Goal: Task Accomplishment & Management: Complete application form

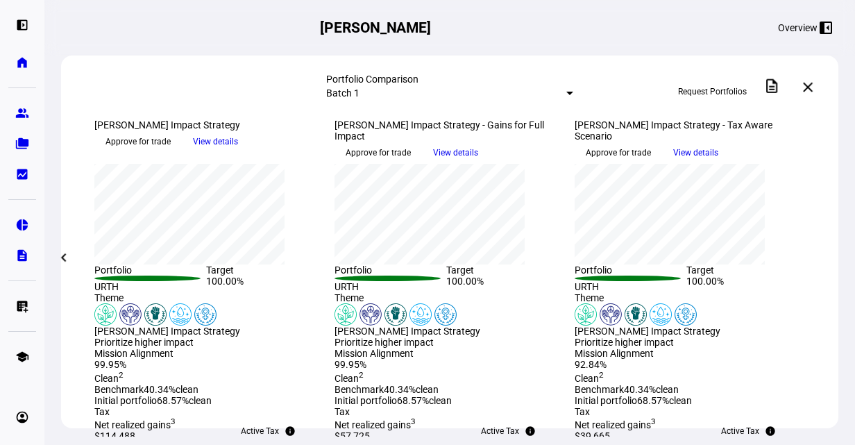
scroll to position [417, 0]
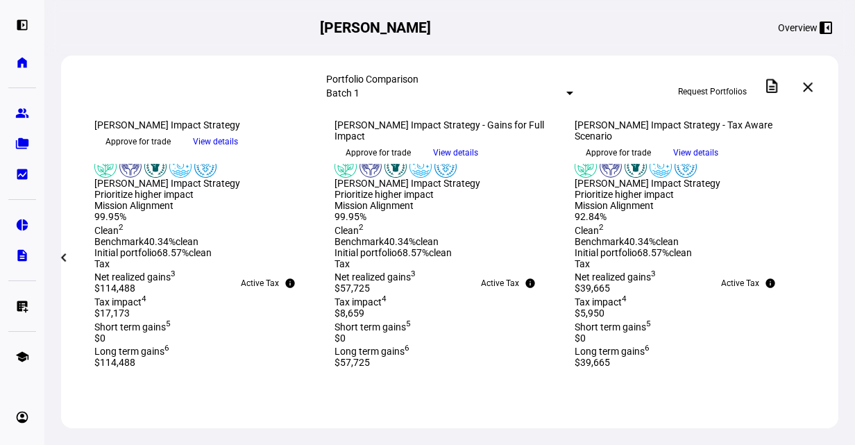
click at [820, 91] on span at bounding box center [808, 87] width 33 height 33
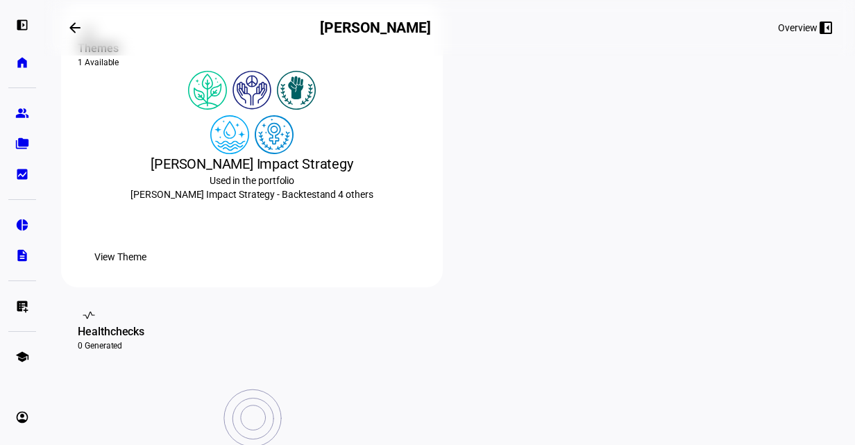
scroll to position [278, 0]
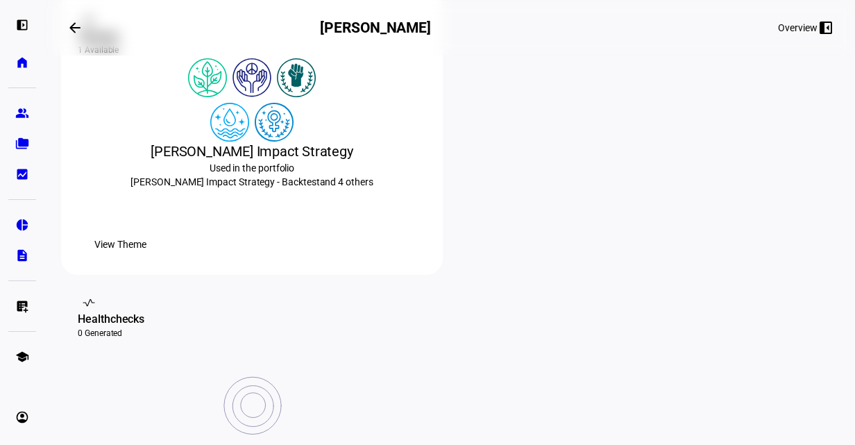
click at [83, 24] on mat-icon "arrow_backwards" at bounding box center [75, 27] width 17 height 17
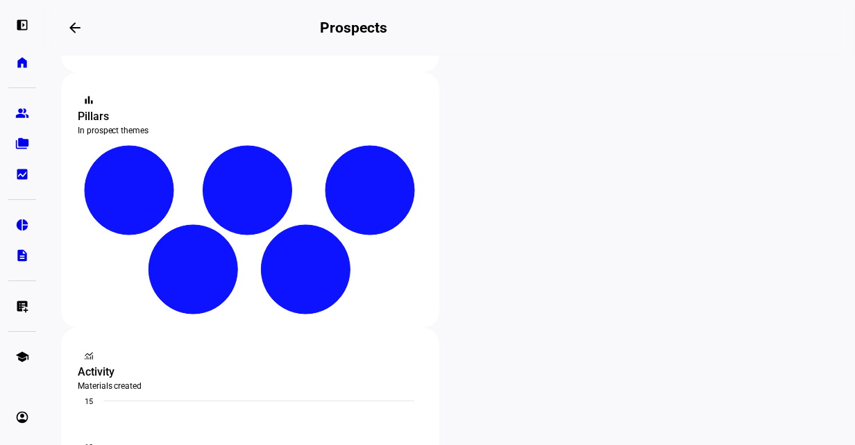
scroll to position [278, 0]
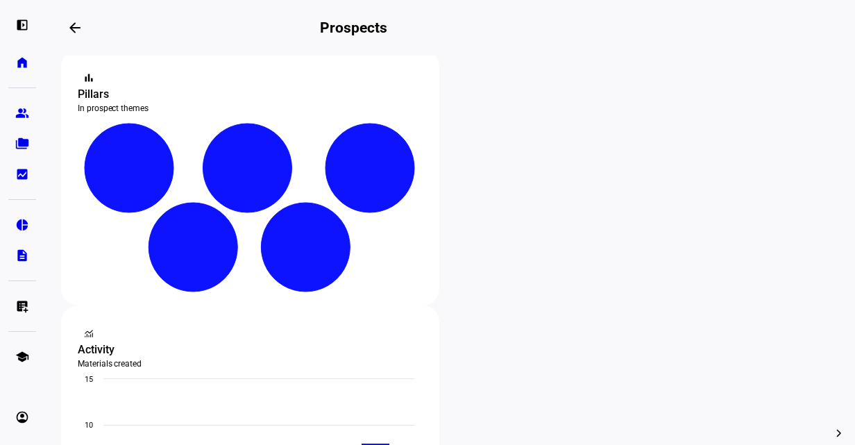
click at [510, 262] on span "Edit" at bounding box center [507, 266] width 17 height 11
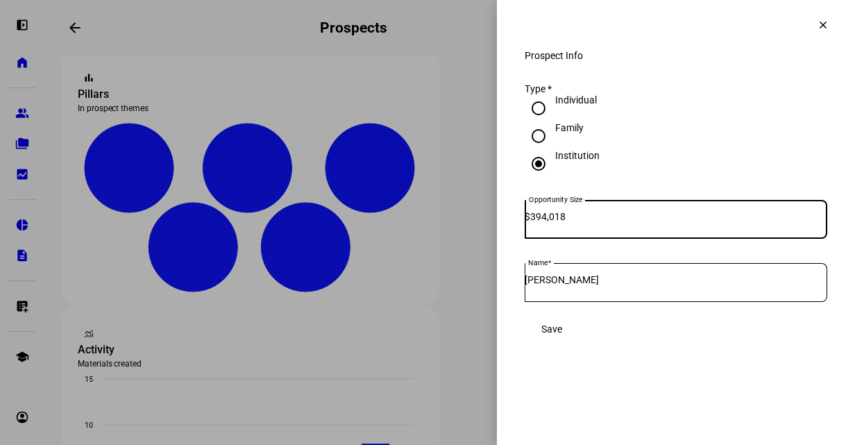
drag, startPoint x: 610, startPoint y: 231, endPoint x: 512, endPoint y: 228, distance: 97.9
click at [512, 228] on div "Prospect Info Type * Individual Family Institution Opportunity Size $ 394,018 N…" at bounding box center [676, 210] width 358 height 321
type input "422,000"
click at [562, 335] on span "Save" at bounding box center [552, 329] width 21 height 11
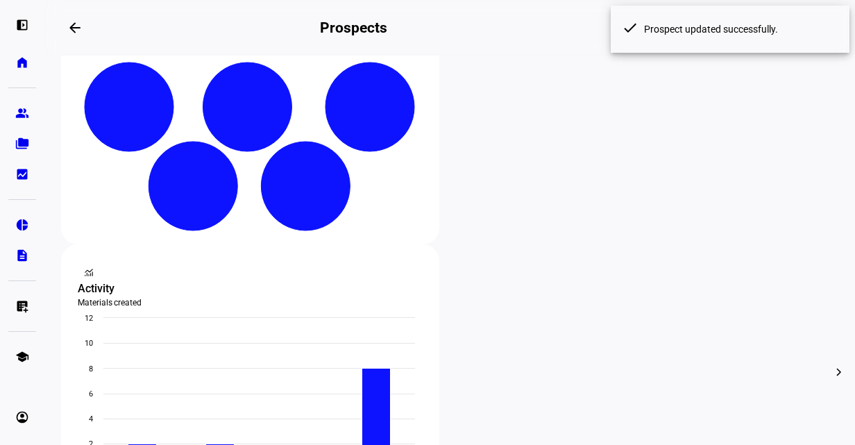
scroll to position [417, 0]
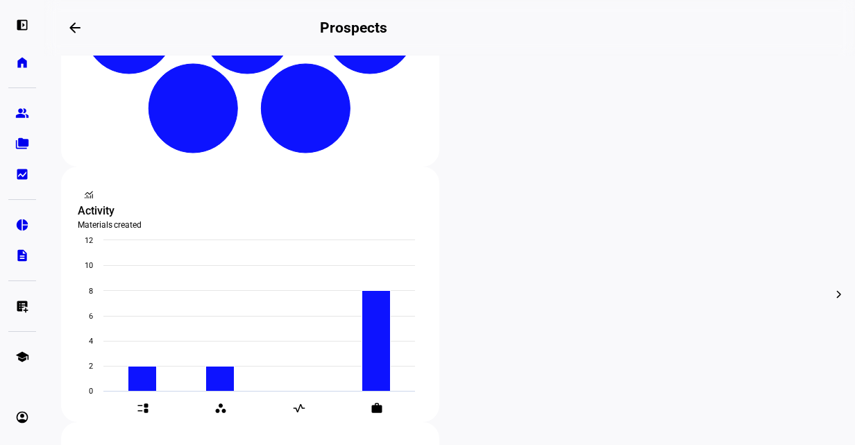
click at [512, 122] on span "Edit" at bounding box center [507, 127] width 17 height 11
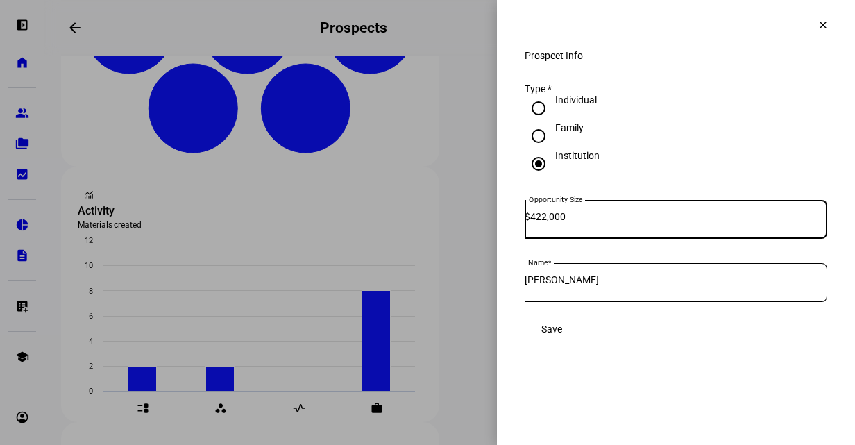
drag, startPoint x: 559, startPoint y: 230, endPoint x: 548, endPoint y: 228, distance: 11.3
click at [548, 222] on input "422,000" at bounding box center [678, 216] width 297 height 11
type input "400,000"
click at [579, 334] on span at bounding box center [552, 329] width 54 height 28
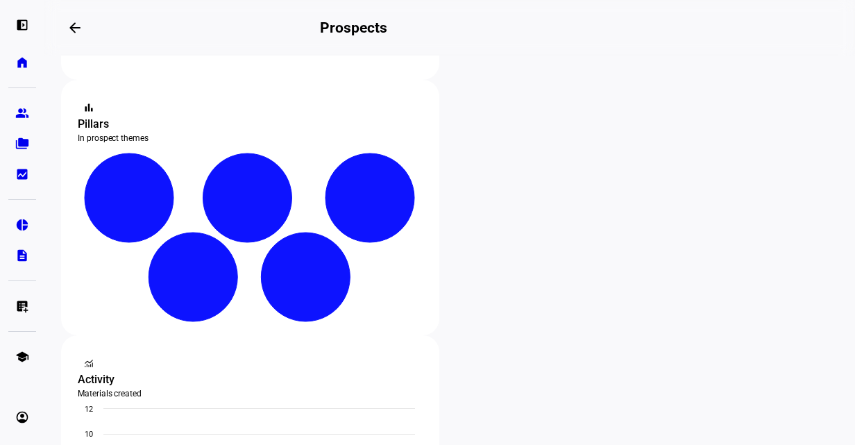
scroll to position [178, 0]
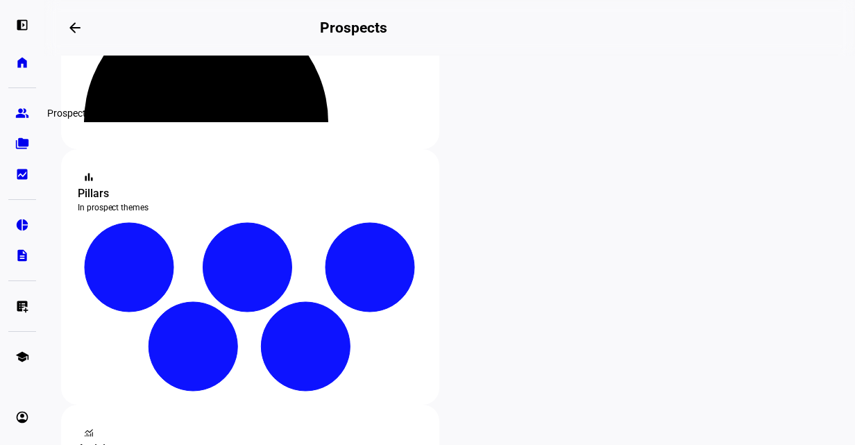
click at [23, 105] on link "group Prospects" at bounding box center [22, 113] width 28 height 28
click at [15, 64] on link "home Home" at bounding box center [22, 63] width 28 height 28
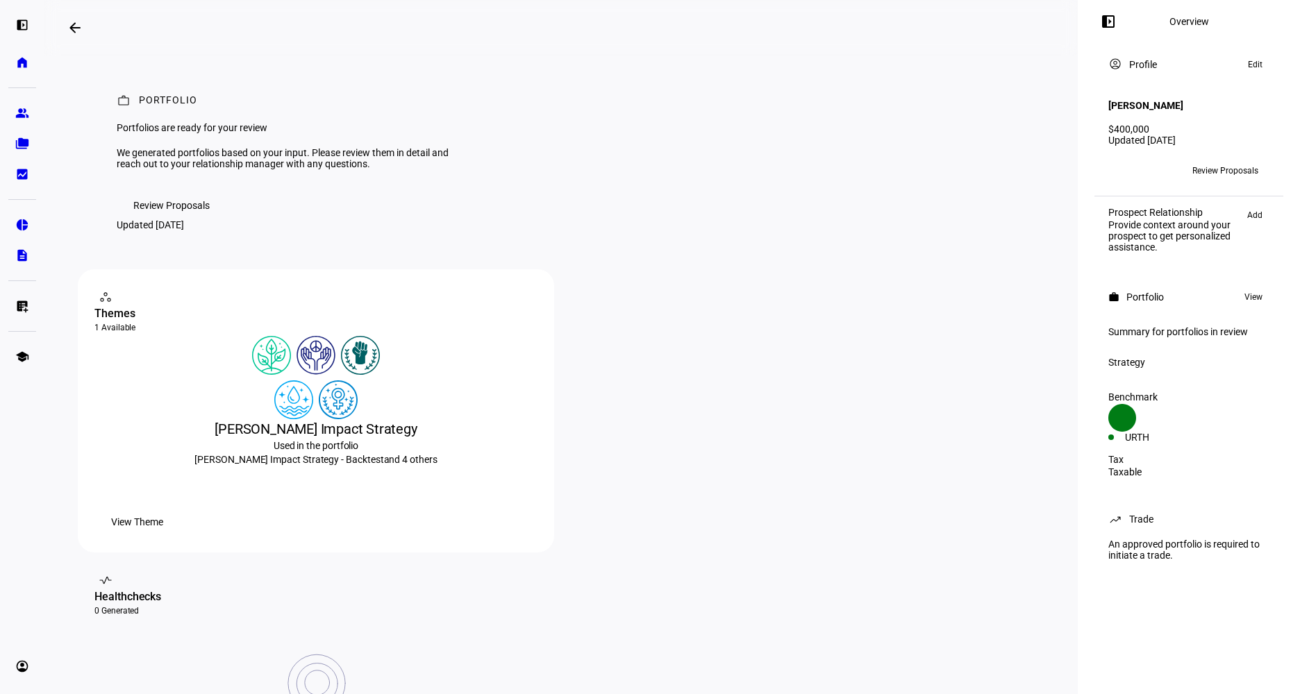
click at [1217, 162] on span "Review Proposals" at bounding box center [1225, 171] width 66 height 22
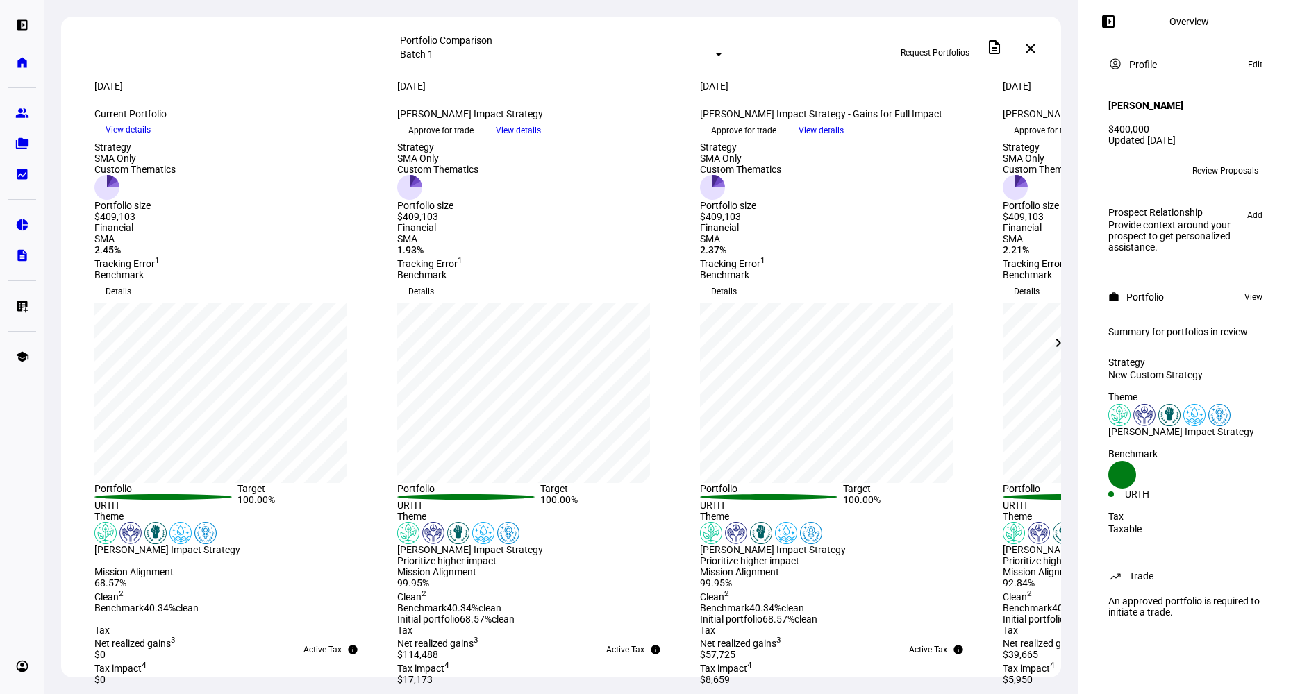
click at [943, 58] on span "Request Portfolios" at bounding box center [935, 53] width 69 height 22
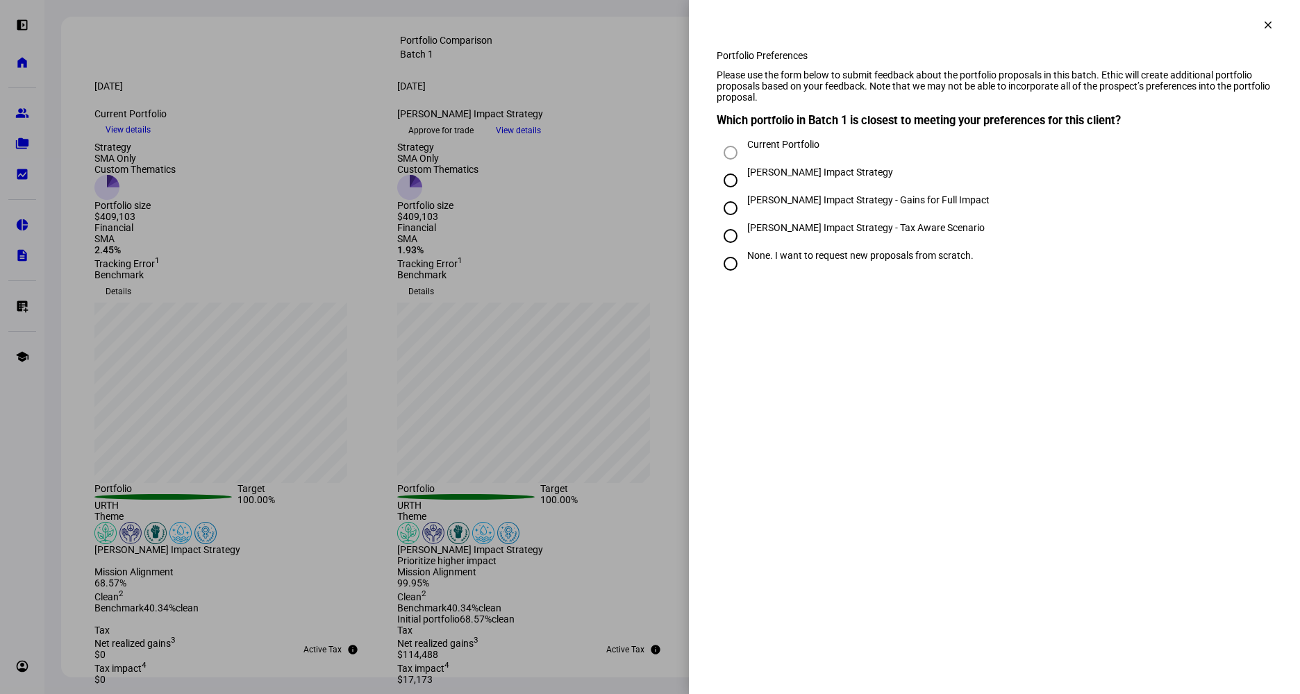
click at [819, 233] on div "[PERSON_NAME] Impact Strategy - Tax Aware Scenario" at bounding box center [865, 227] width 237 height 11
click at [744, 250] on input "[PERSON_NAME] Impact Strategy - Tax Aware Scenario" at bounding box center [731, 236] width 28 height 28
radio input "true"
click at [1081, 250] on div "None. I want to request new proposals from scratch." at bounding box center [994, 264] width 555 height 28
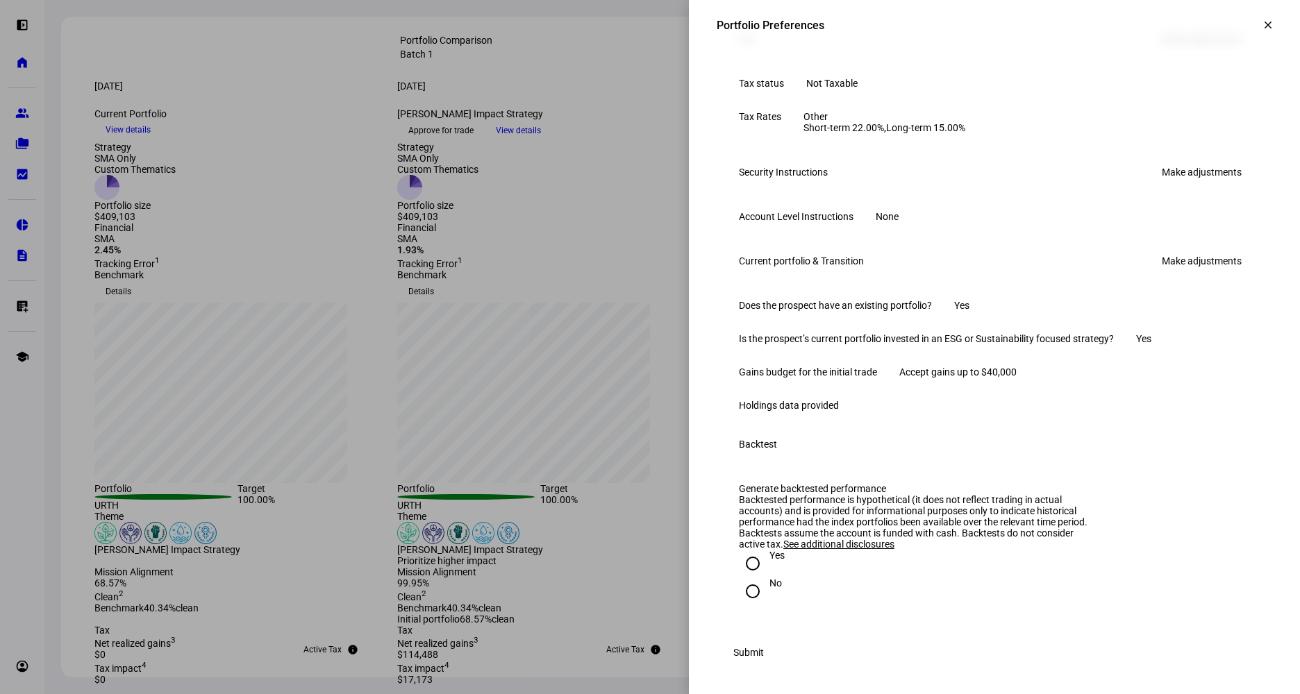
scroll to position [805, 0]
click at [1191, 250] on link "Make adjustments" at bounding box center [1201, 261] width 97 height 22
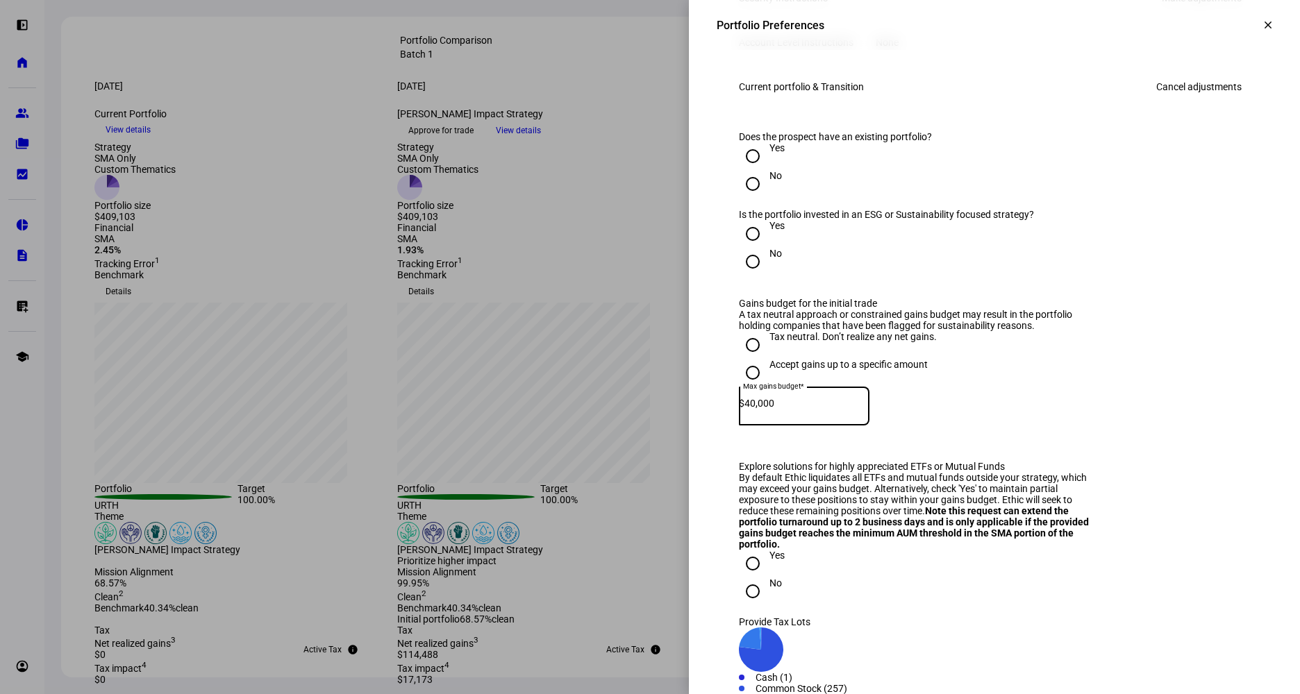
click at [772, 426] on div "Max gains budget* $ 40,000" at bounding box center [804, 406] width 131 height 39
type input "00,022,000"
click at [1074, 359] on div "Tax neutral. Don’t realize any net gains." at bounding box center [994, 345] width 511 height 28
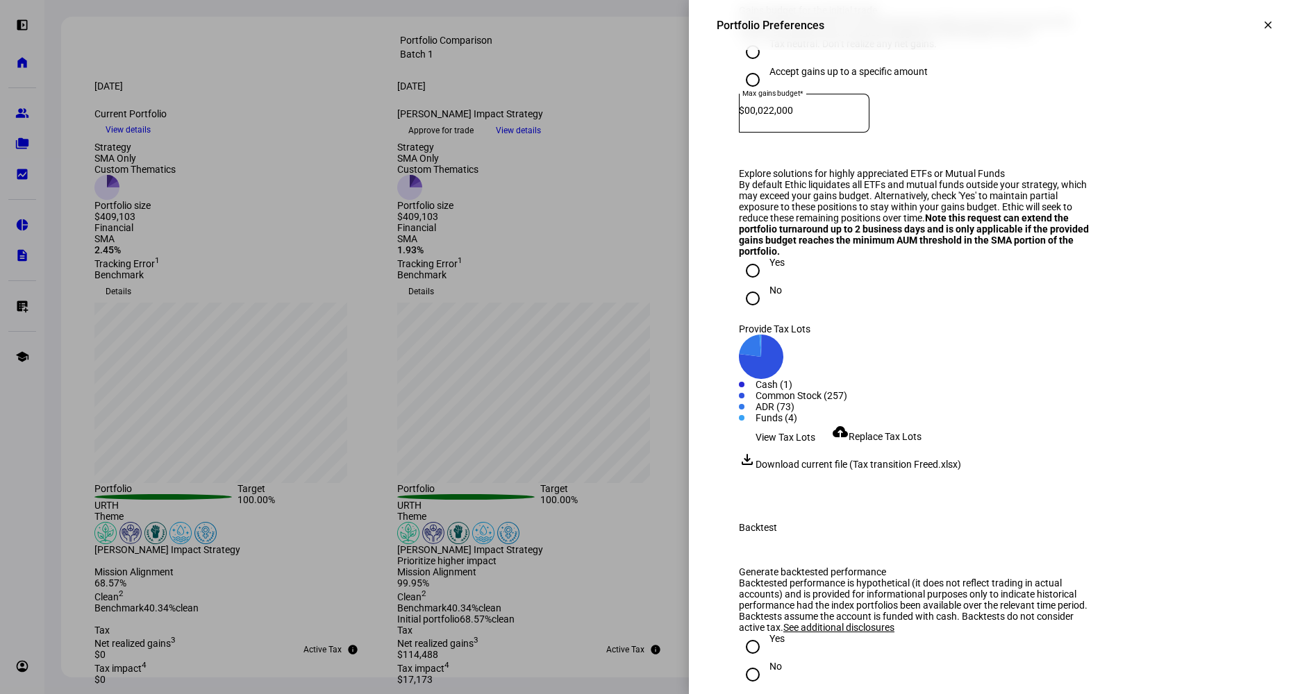
scroll to position [1152, 0]
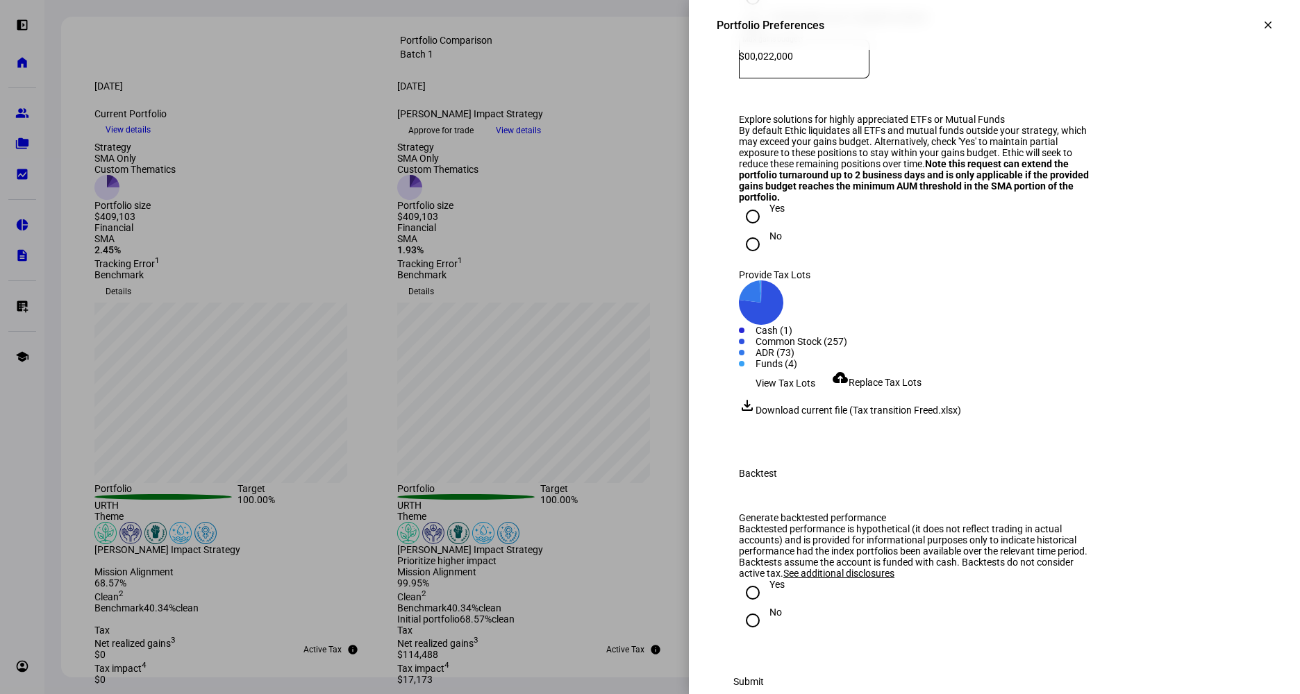
click at [740, 258] on input "No" at bounding box center [753, 245] width 28 height 28
radio input "true"
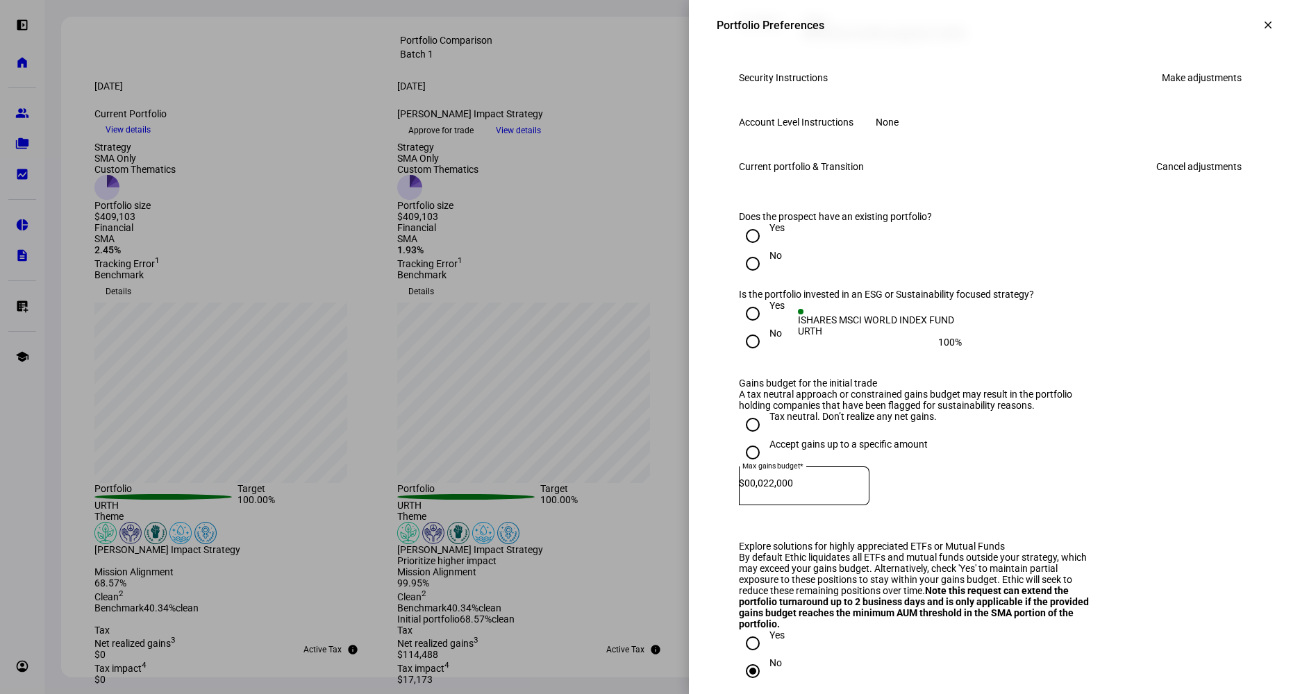
scroll to position [731, 0]
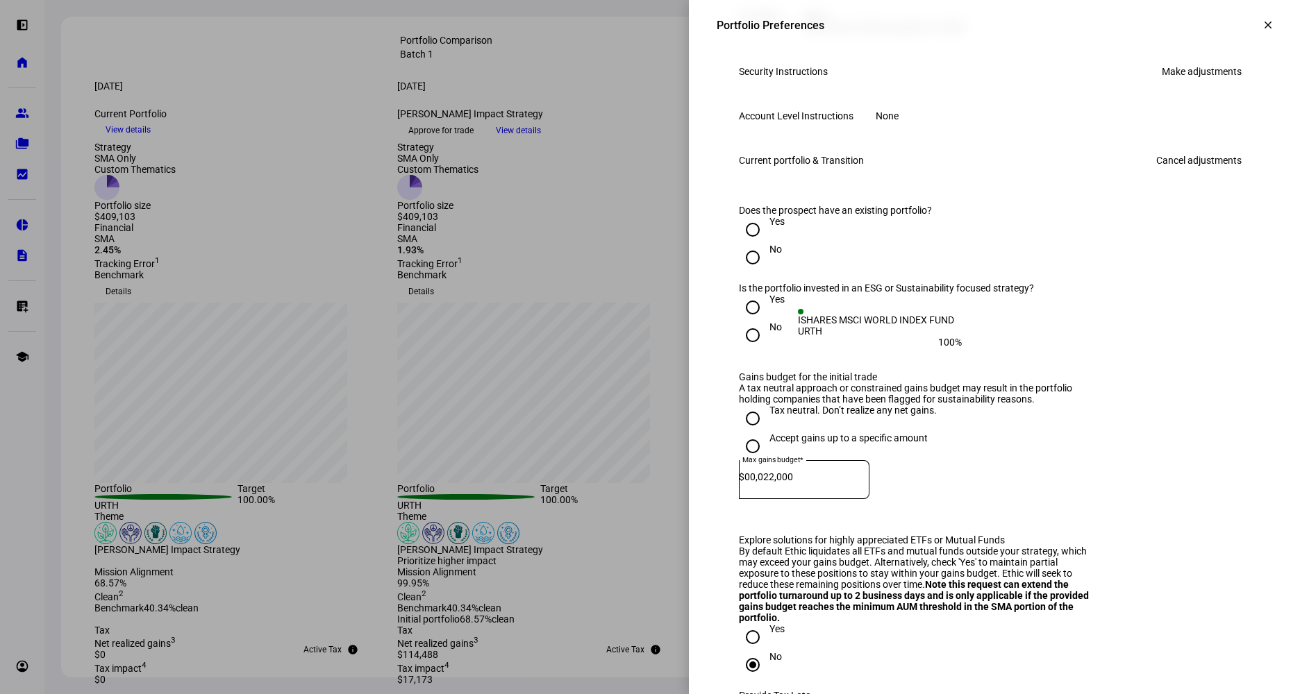
click at [1192, 83] on link "Make adjustments" at bounding box center [1201, 71] width 97 height 22
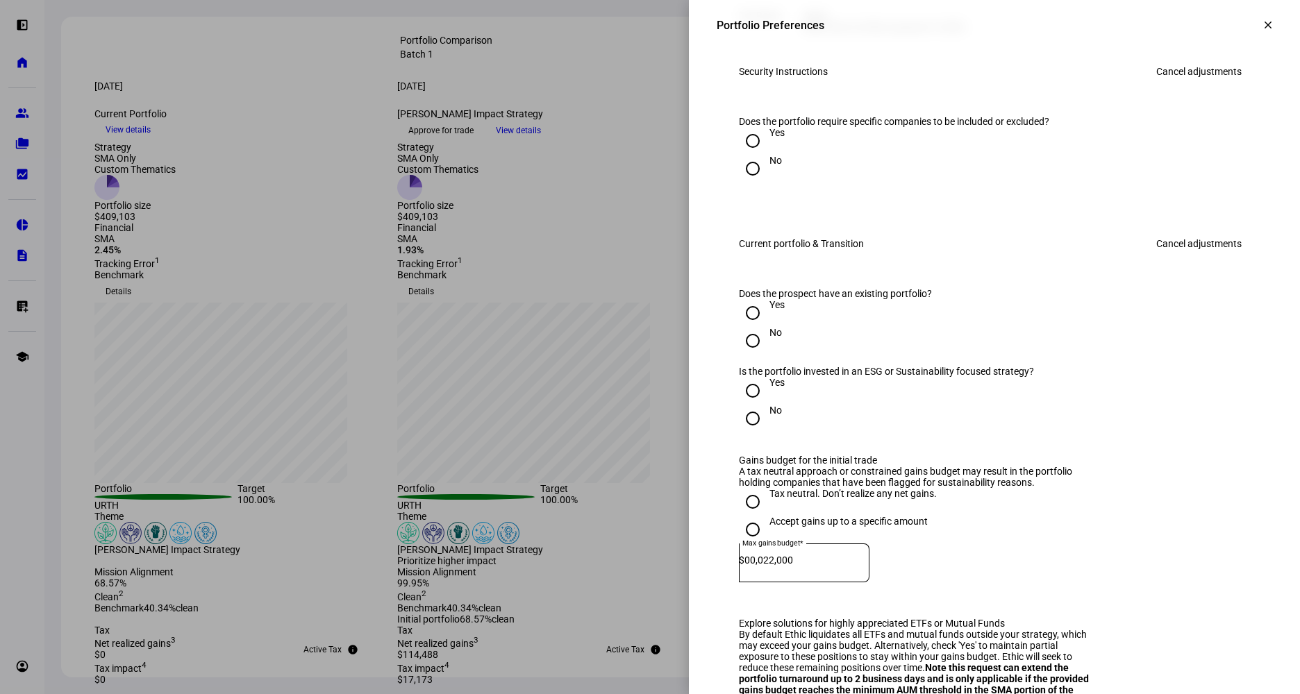
click at [742, 155] on input "Yes" at bounding box center [753, 141] width 28 height 28
radio input "true"
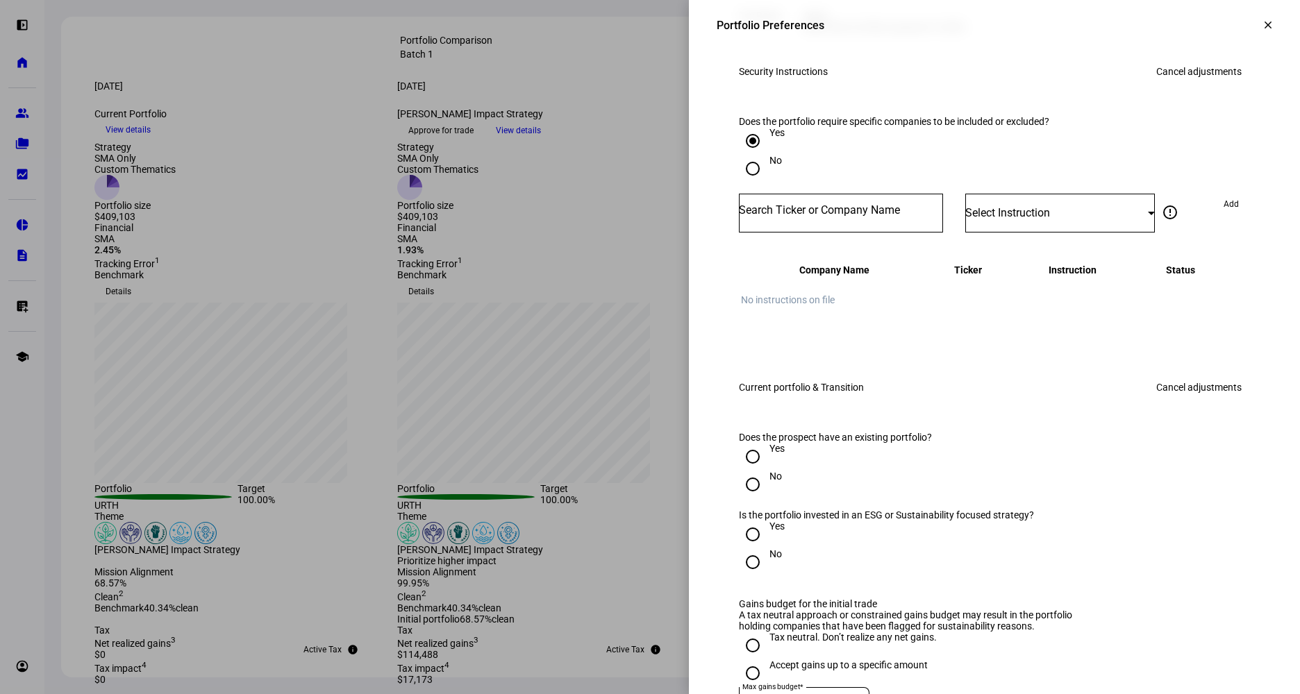
click at [842, 233] on div at bounding box center [841, 213] width 204 height 39
click at [836, 216] on input "Number" at bounding box center [841, 210] width 204 height 11
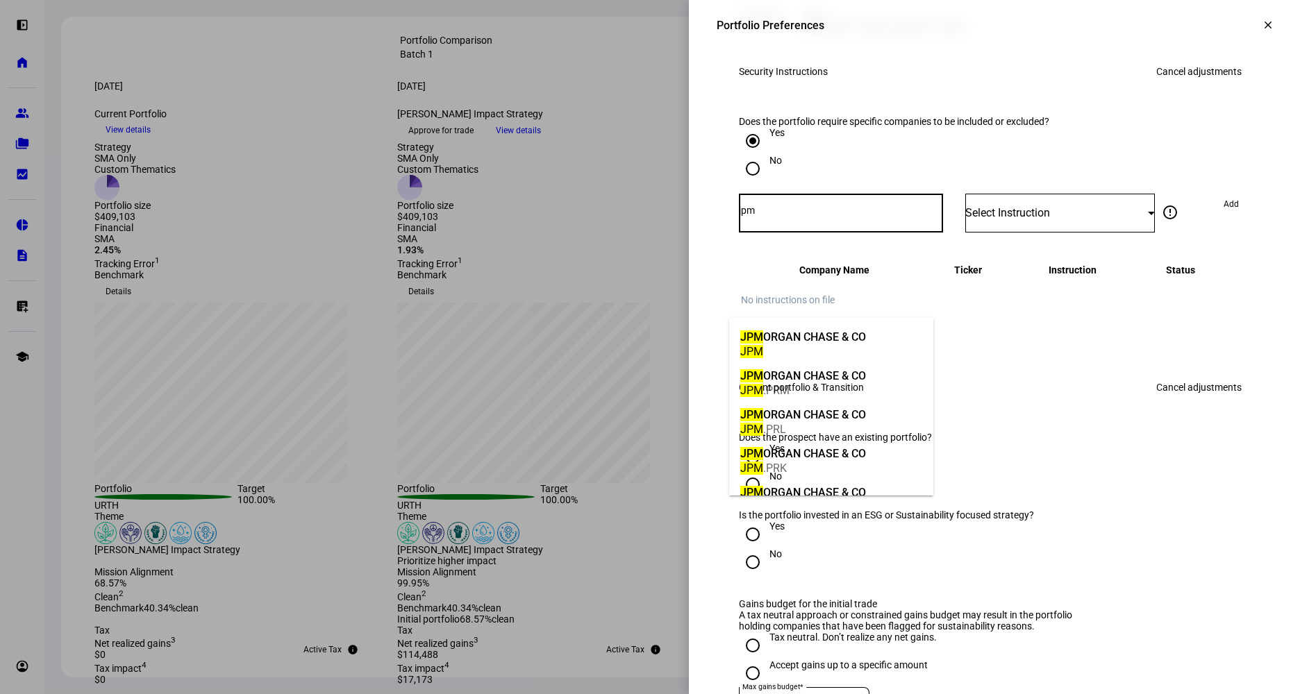
type input "jpm"
click at [880, 340] on mat-option "JPM ORGAN CHASE & CO JPM" at bounding box center [831, 343] width 204 height 39
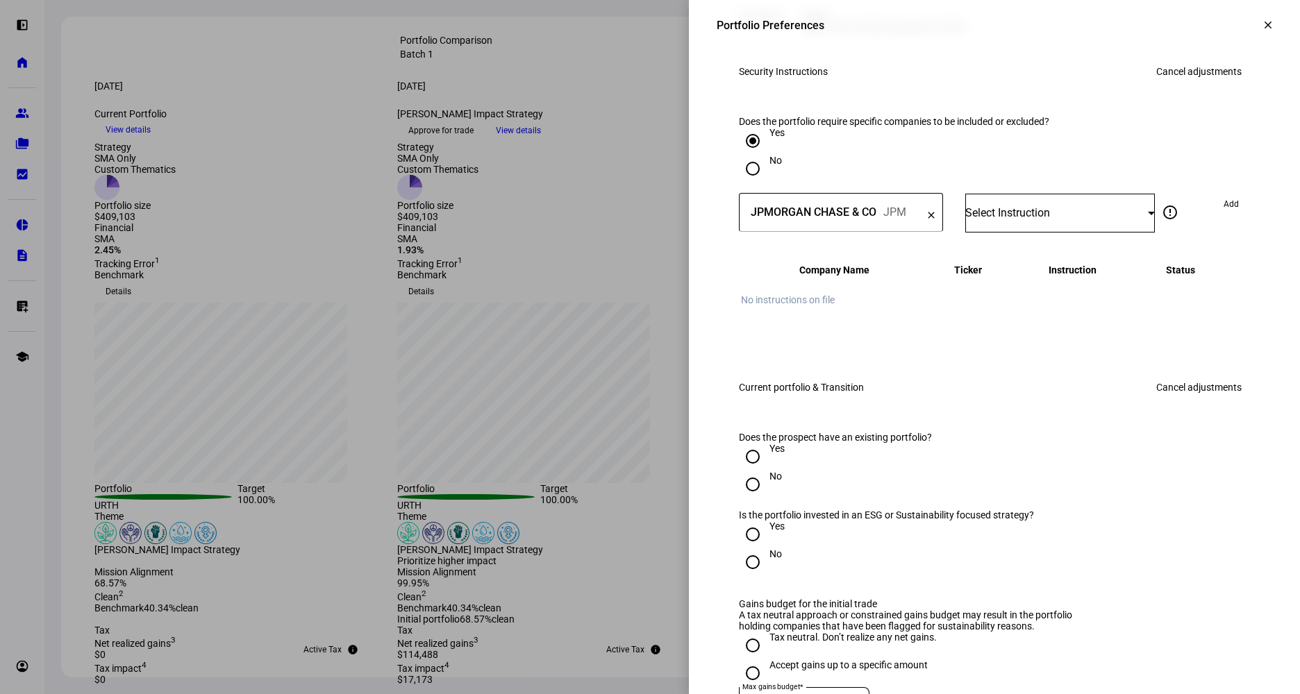
click at [1062, 219] on div "Select Instruction" at bounding box center [1056, 212] width 183 height 13
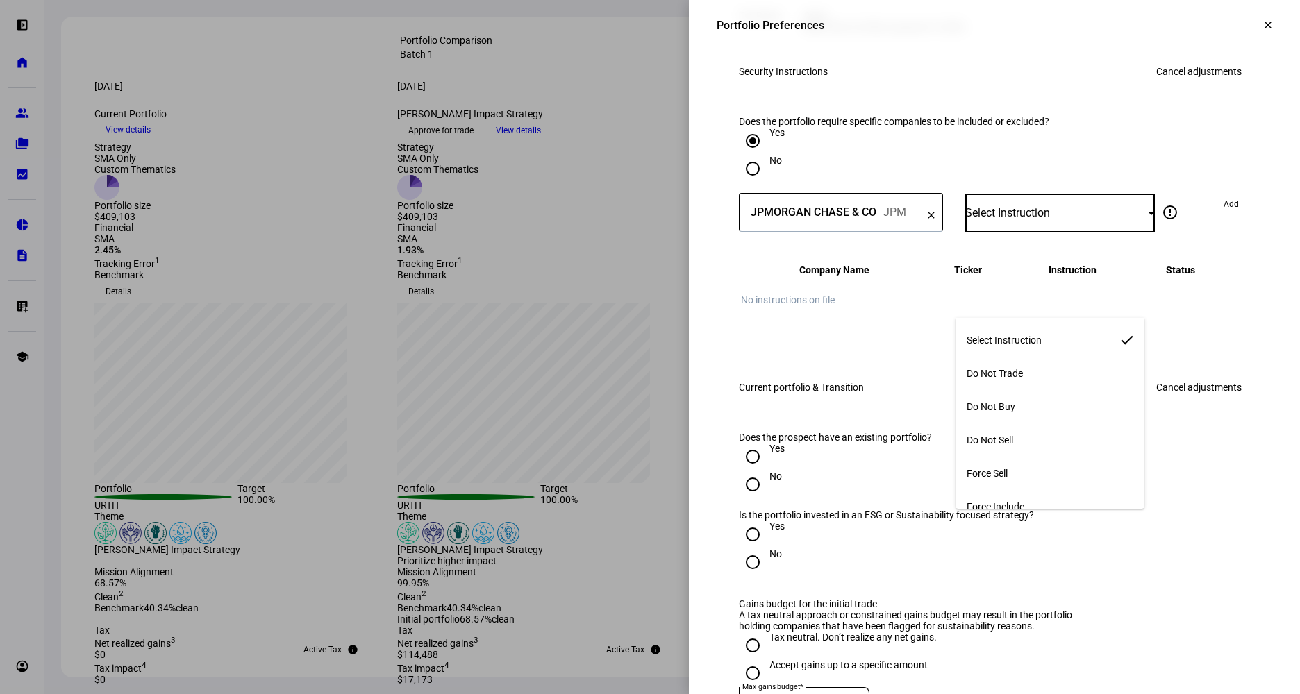
click at [1026, 396] on mat-option "Do Not Buy" at bounding box center [1049, 406] width 189 height 33
click at [1223, 215] on span "Add" at bounding box center [1230, 204] width 15 height 22
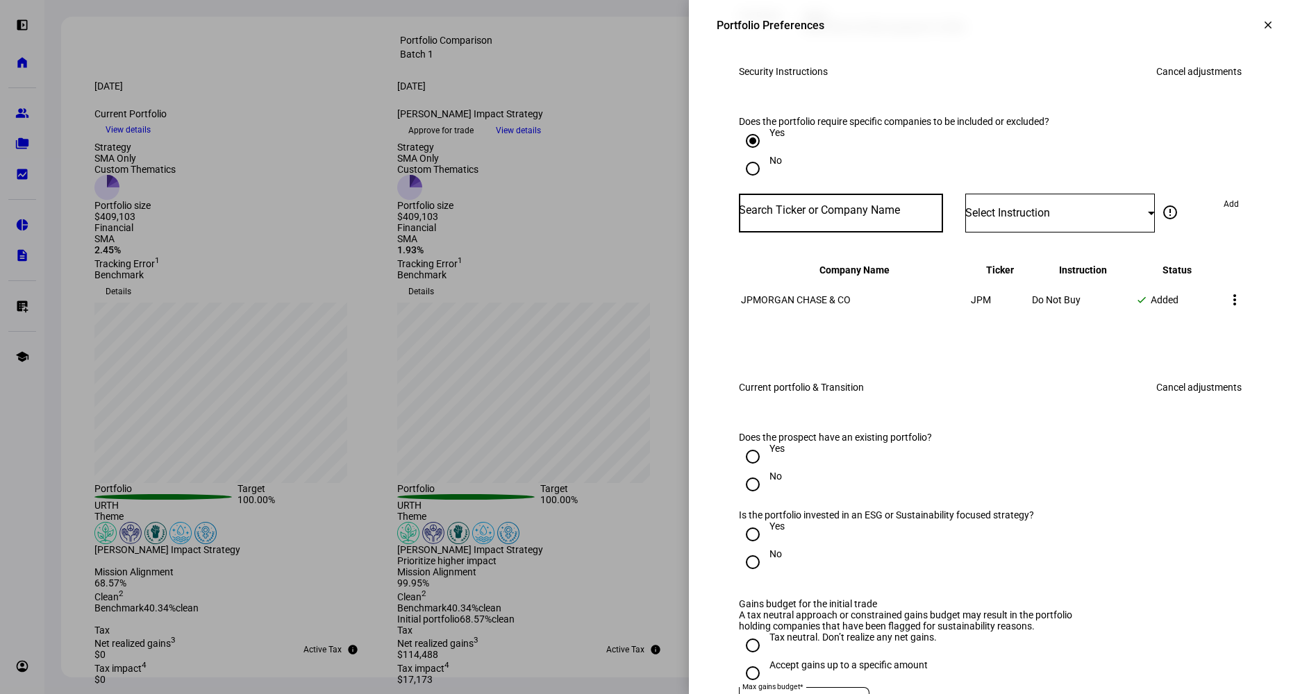
click at [858, 216] on input "Number" at bounding box center [841, 210] width 204 height 11
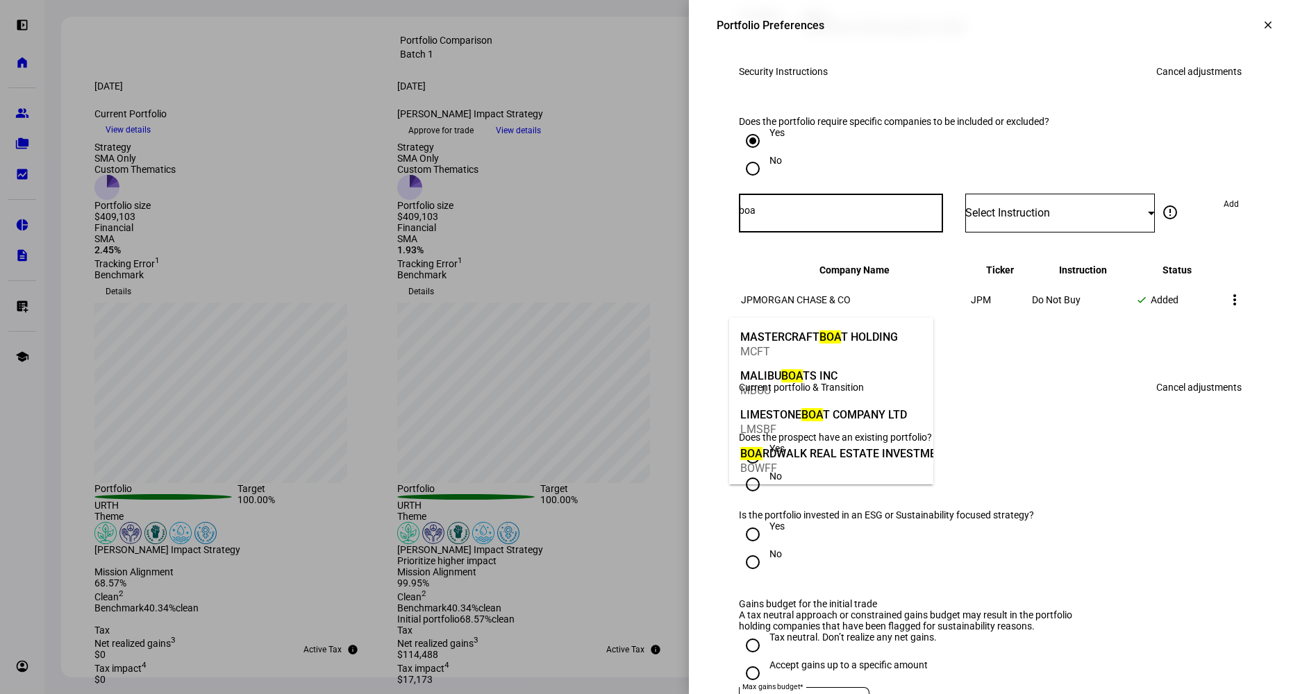
type input "bo"
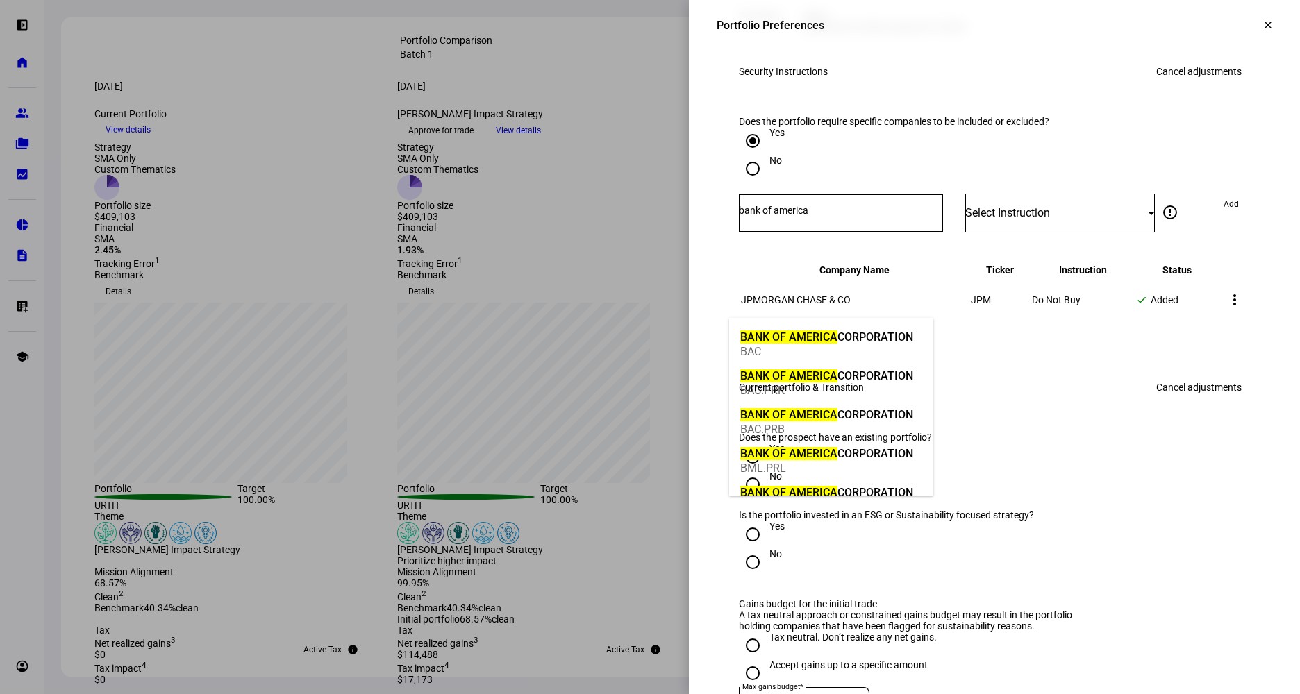
type input "bank of america"
click at [867, 330] on div "BANK OF AMERICA CORPORATION" at bounding box center [826, 337] width 173 height 16
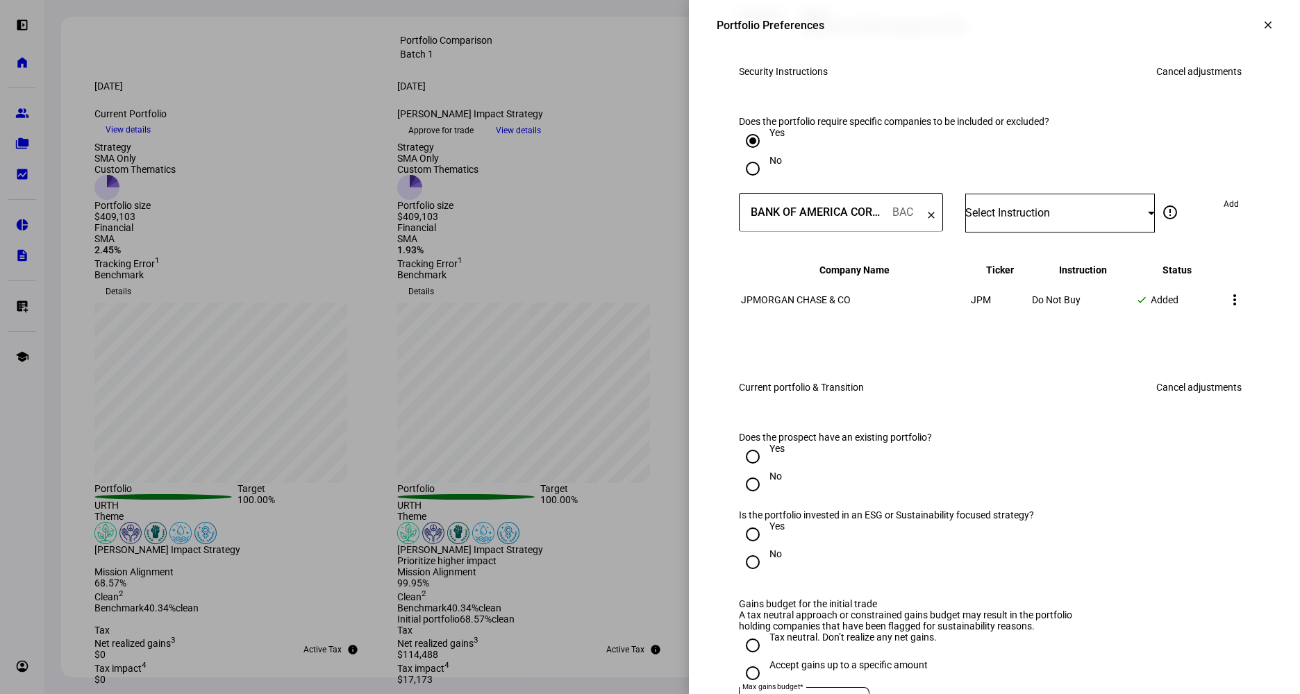
click at [1032, 233] on div "Select Instruction" at bounding box center [1060, 213] width 190 height 39
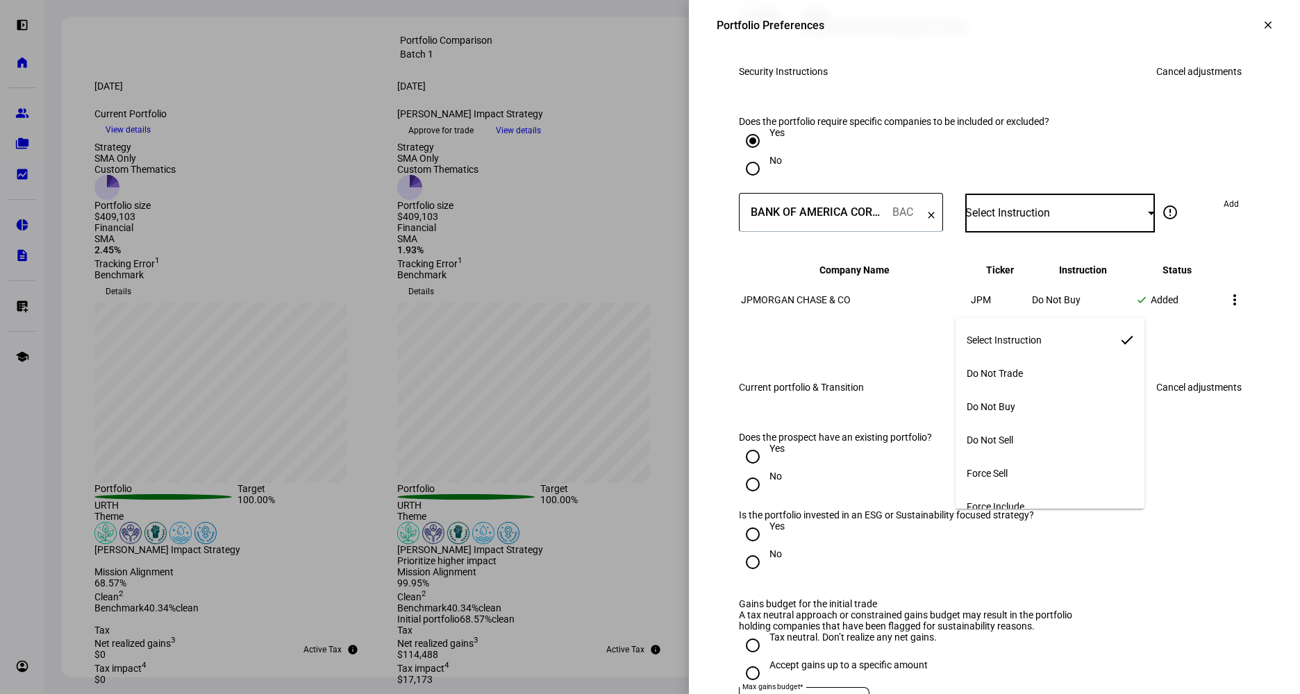
click at [1037, 402] on mat-option "Do Not Buy" at bounding box center [1049, 406] width 189 height 33
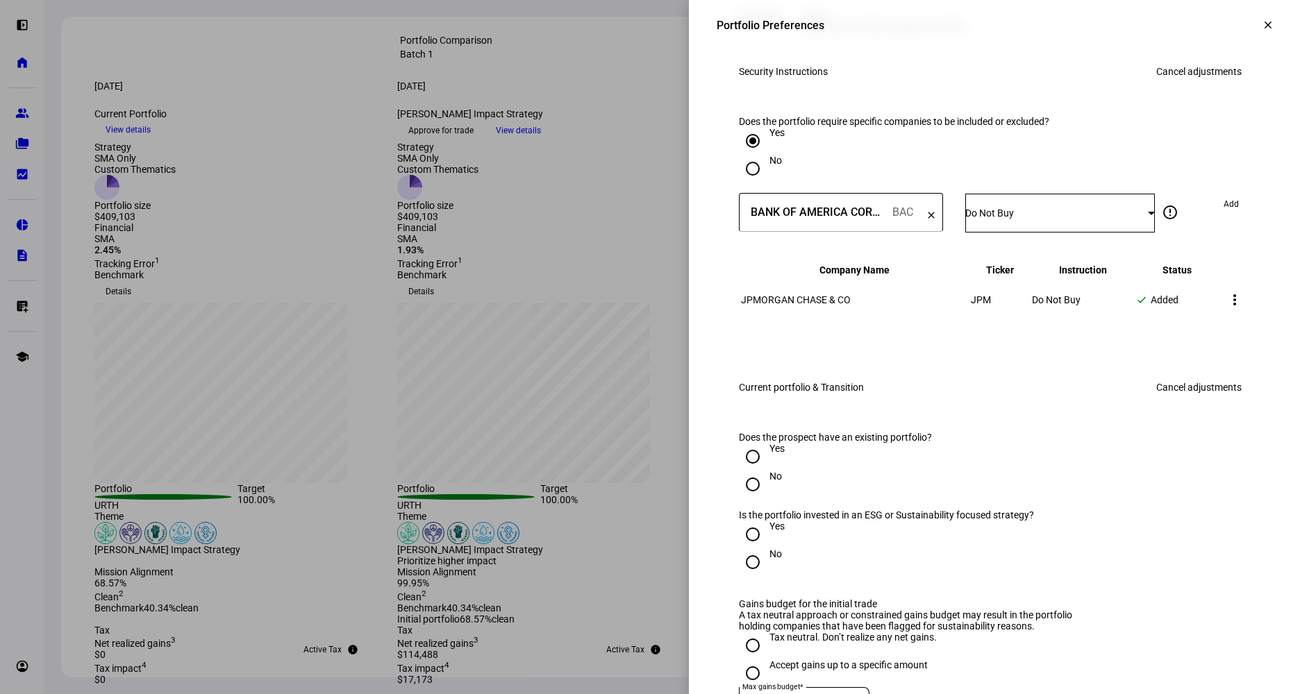
click at [1223, 215] on span "Add" at bounding box center [1230, 204] width 15 height 22
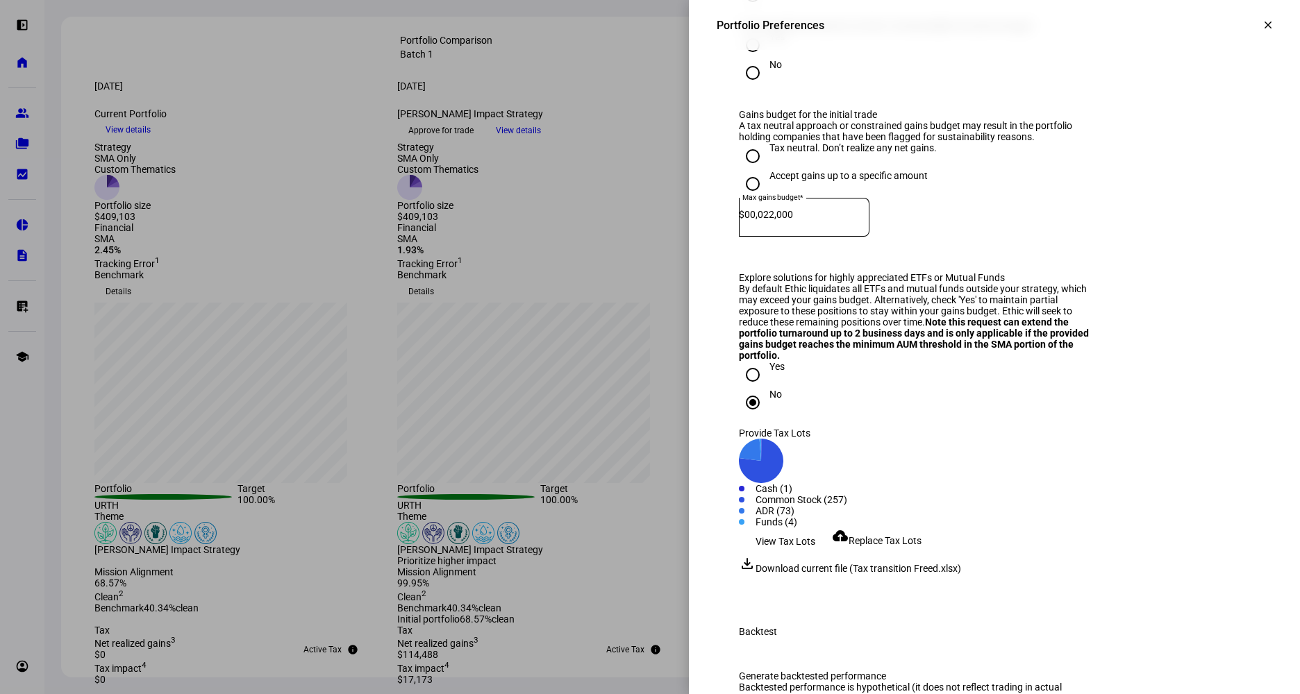
scroll to position [1287, 0]
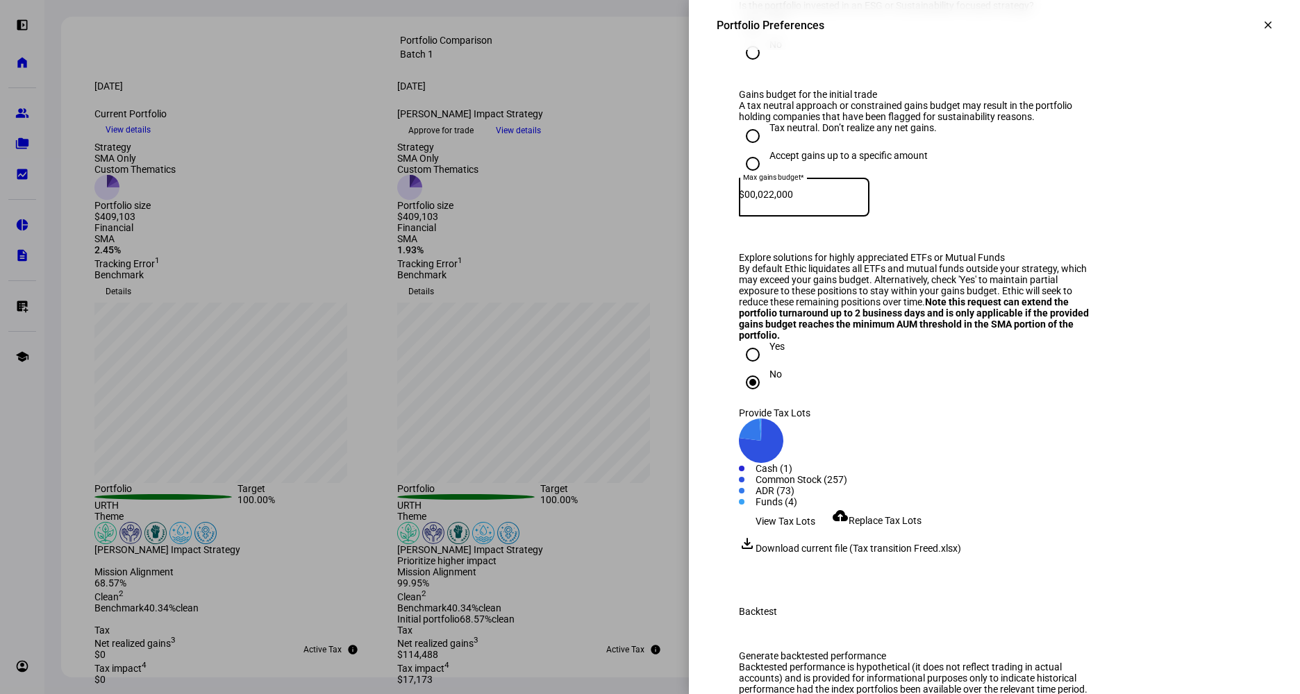
drag, startPoint x: 796, startPoint y: 348, endPoint x: 769, endPoint y: 344, distance: 27.4
click at [769, 217] on div "Max gains budget* $ 00,022,000" at bounding box center [804, 197] width 131 height 39
type input "22,000"
click at [1102, 230] on eth-form-field-wrapper "Max gains budget* $ 22,000" at bounding box center [994, 204] width 511 height 52
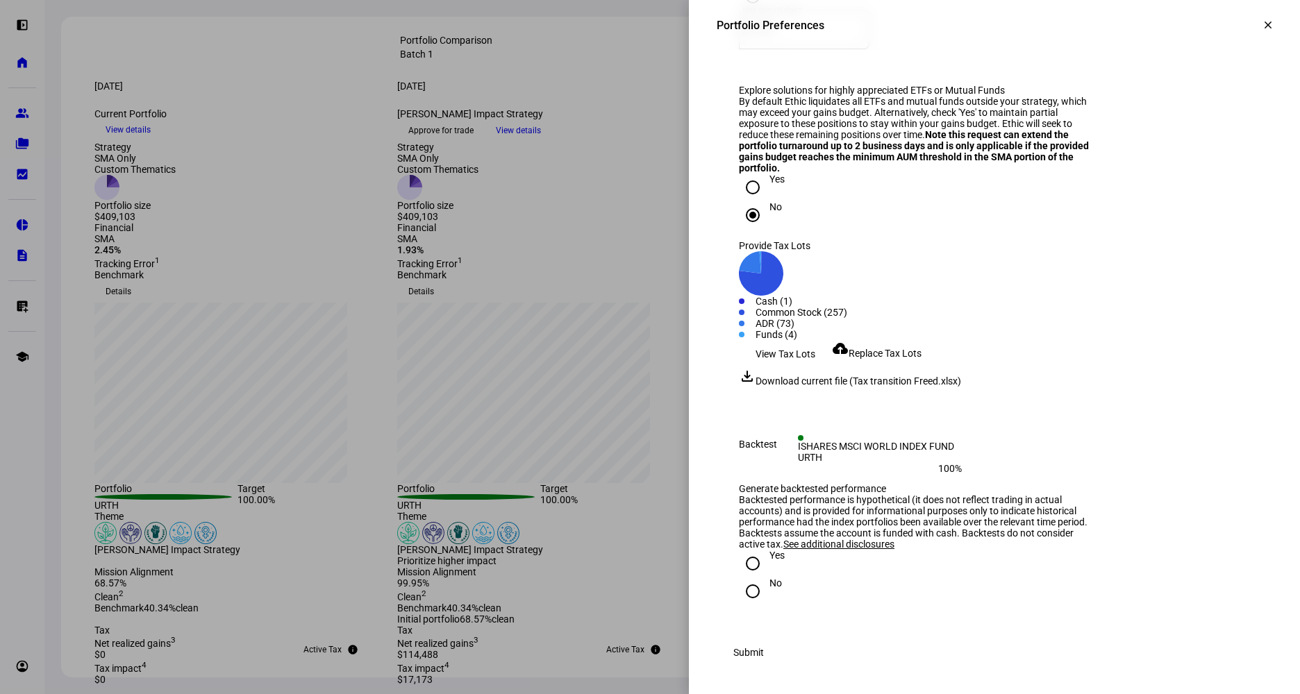
scroll to position [1716, 0]
click at [780, 649] on span at bounding box center [749, 653] width 64 height 28
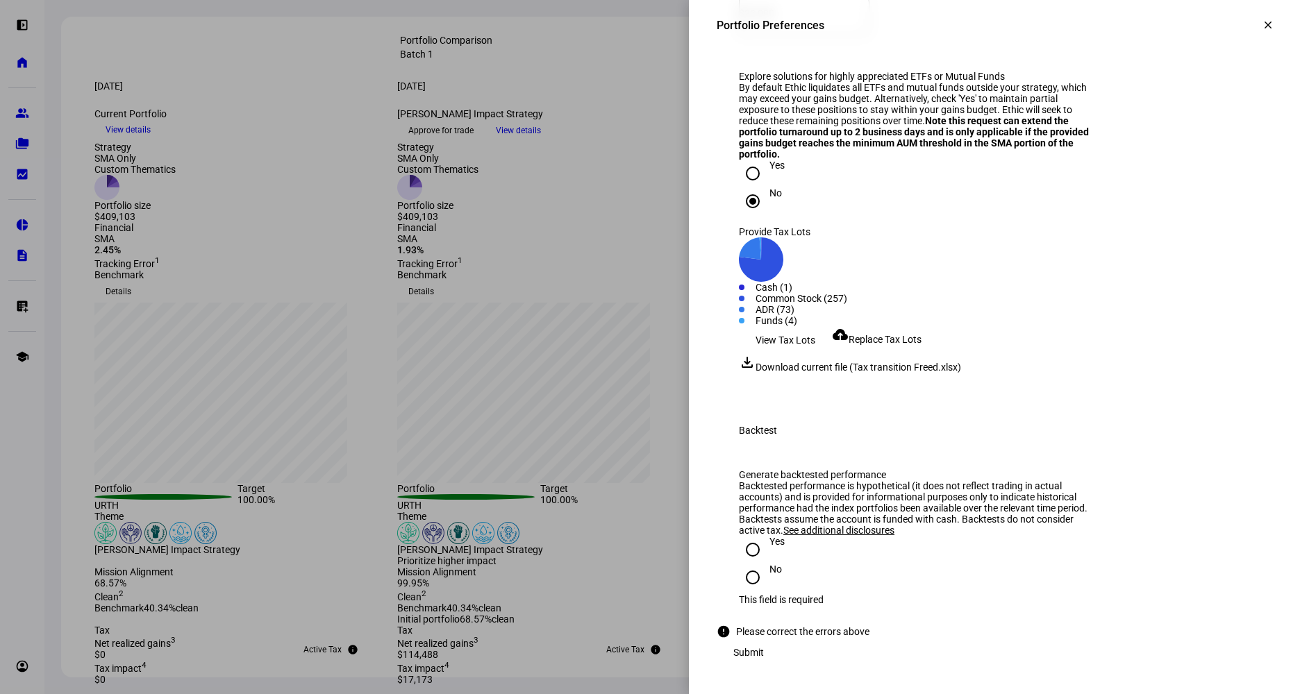
click at [747, 549] on input "Yes" at bounding box center [753, 550] width 28 height 28
radio input "true"
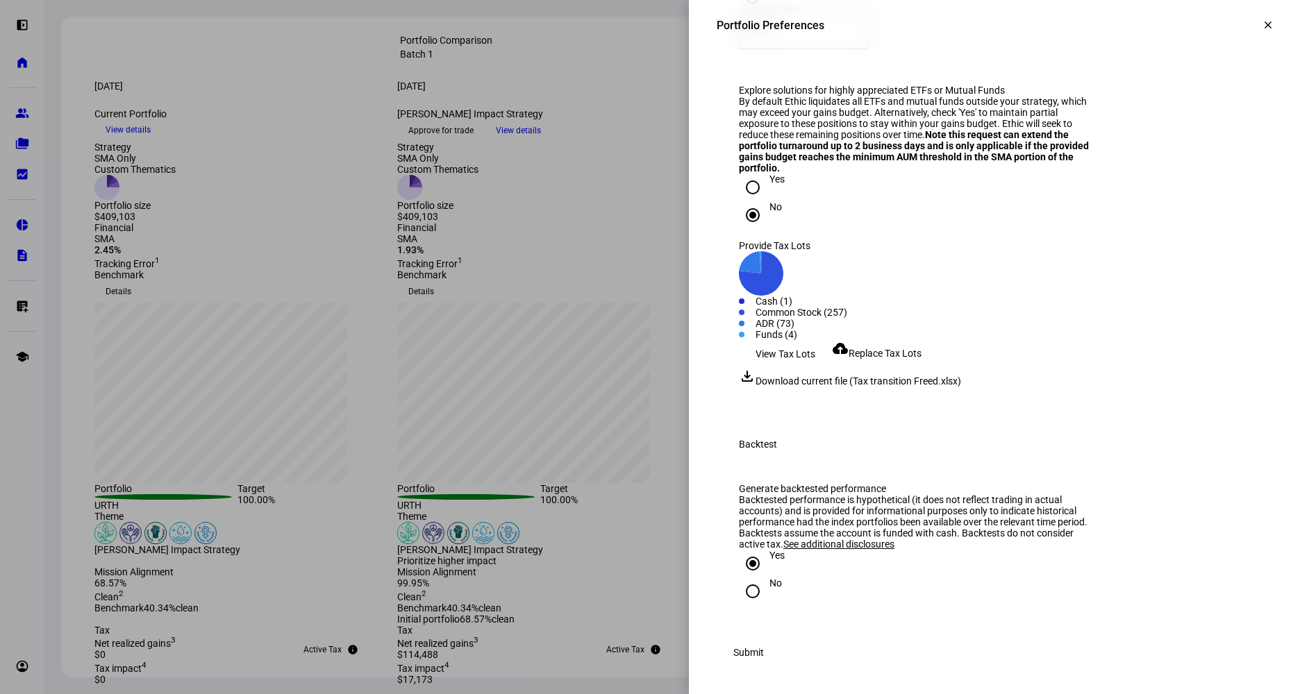
click at [764, 657] on span "Submit" at bounding box center [748, 653] width 31 height 28
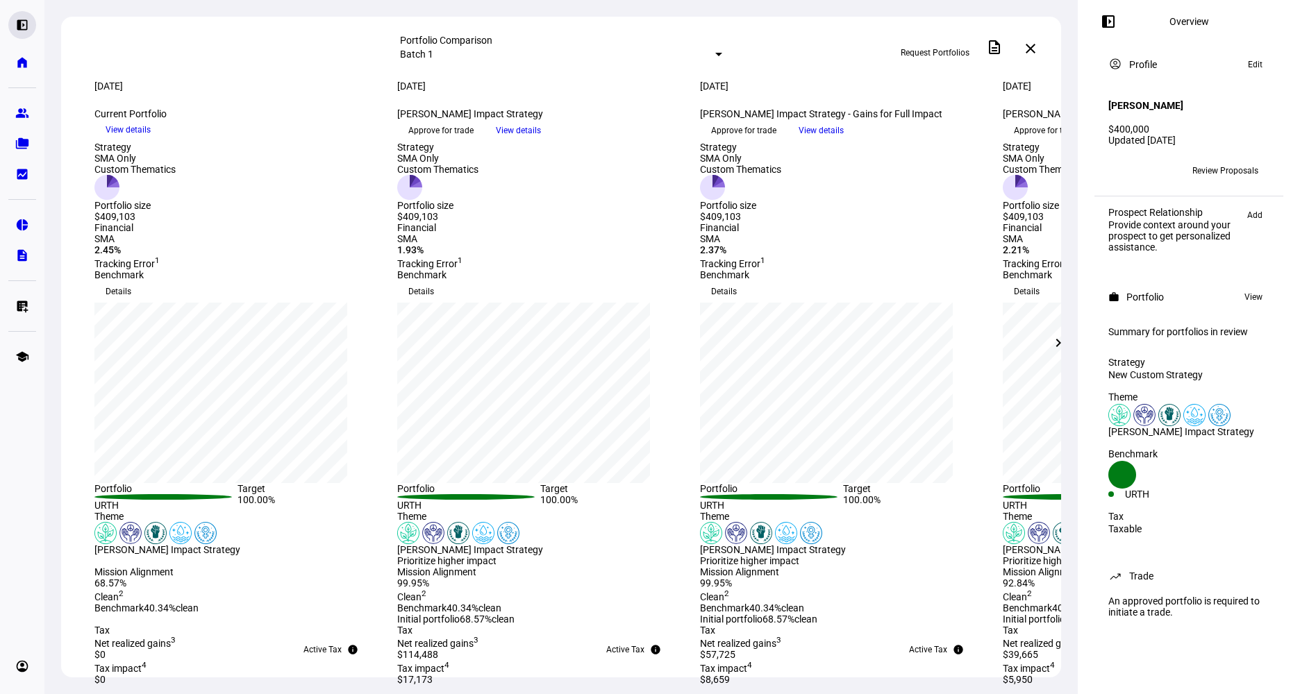
click at [31, 27] on div "left_panel_open" at bounding box center [22, 25] width 28 height 28
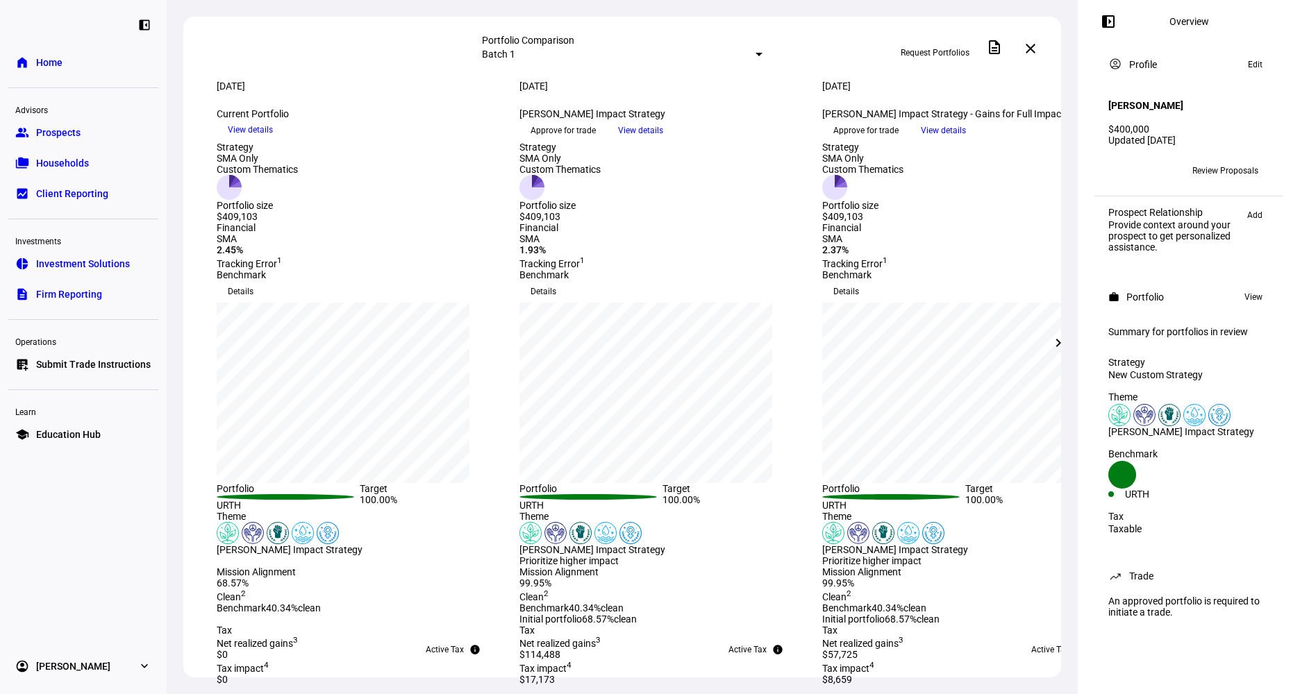
click at [49, 67] on span "Home" at bounding box center [49, 63] width 26 height 14
